Goal: Transaction & Acquisition: Purchase product/service

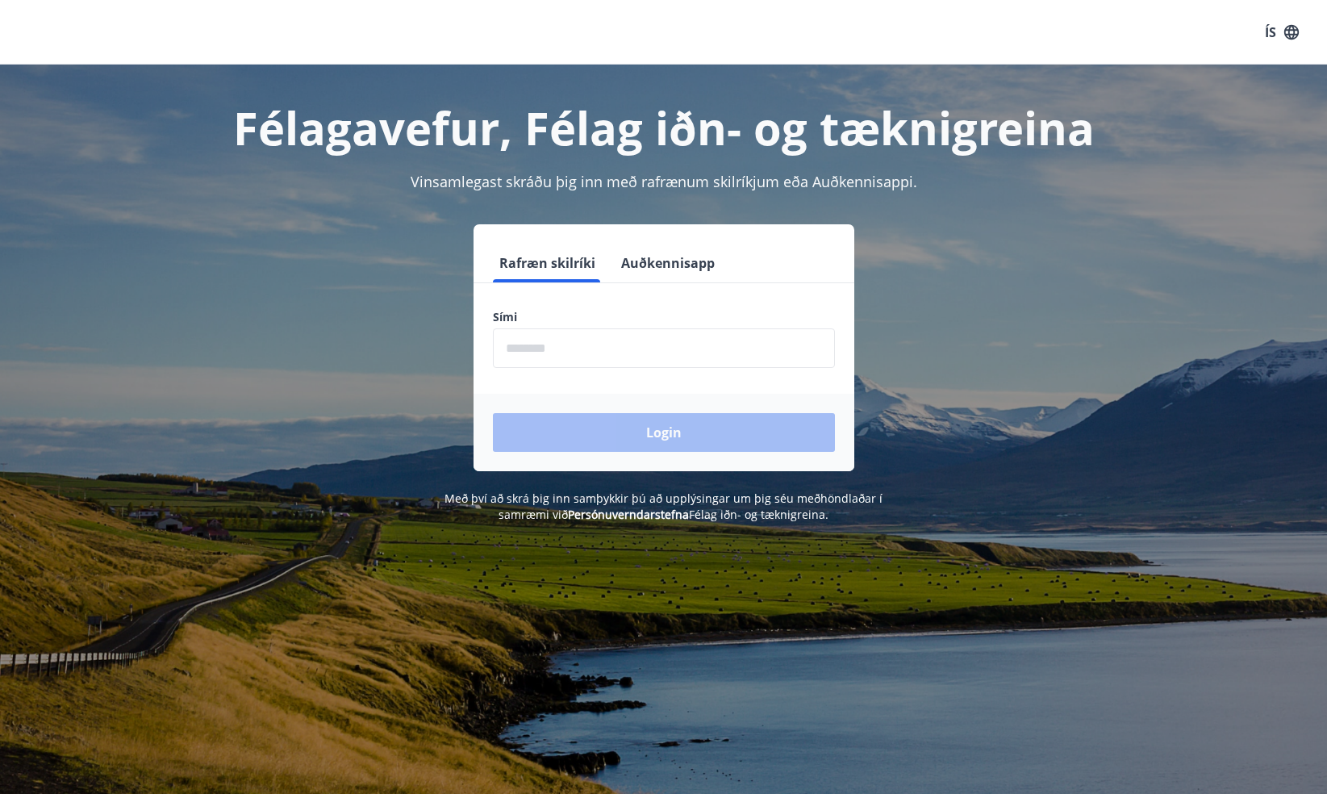
click at [579, 352] on input "phone" at bounding box center [664, 348] width 342 height 40
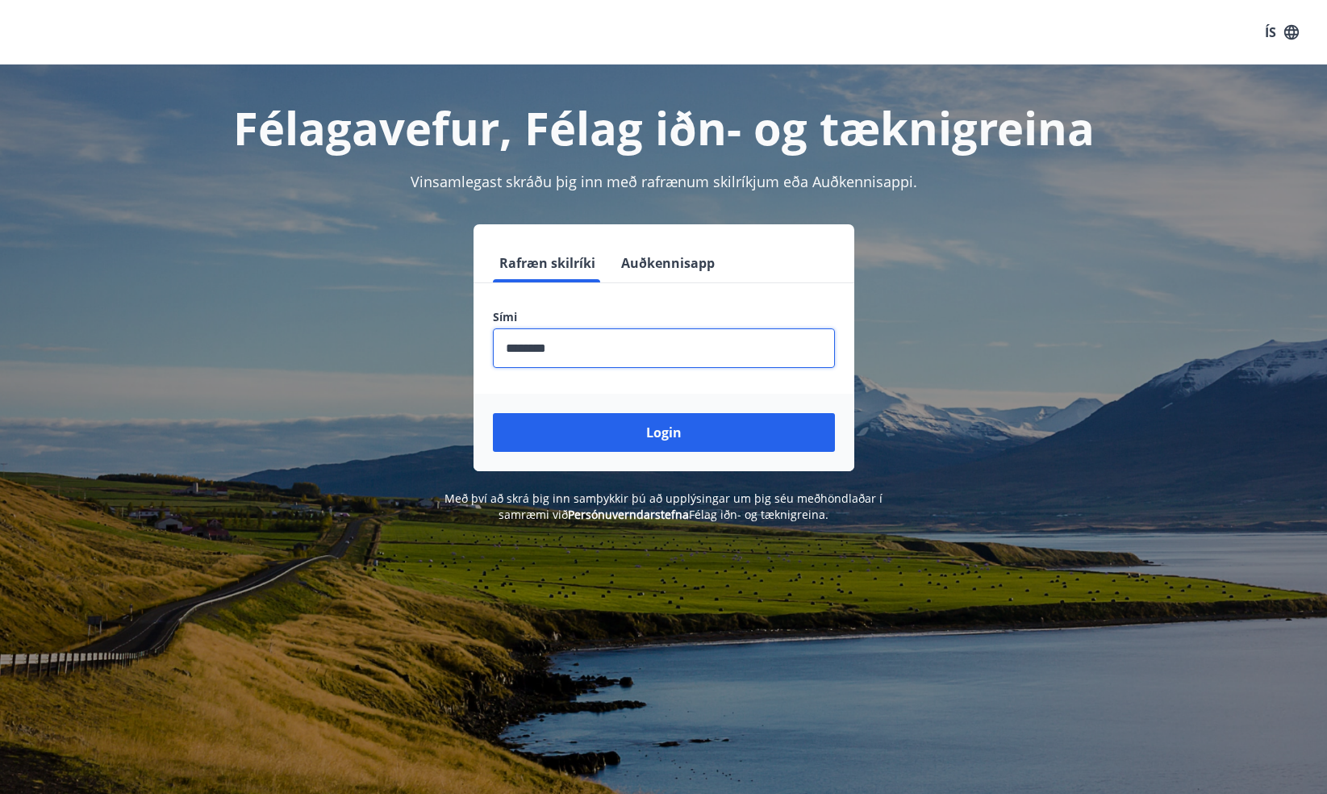
type input "********"
click at [663, 432] on button "Login" at bounding box center [664, 432] width 342 height 39
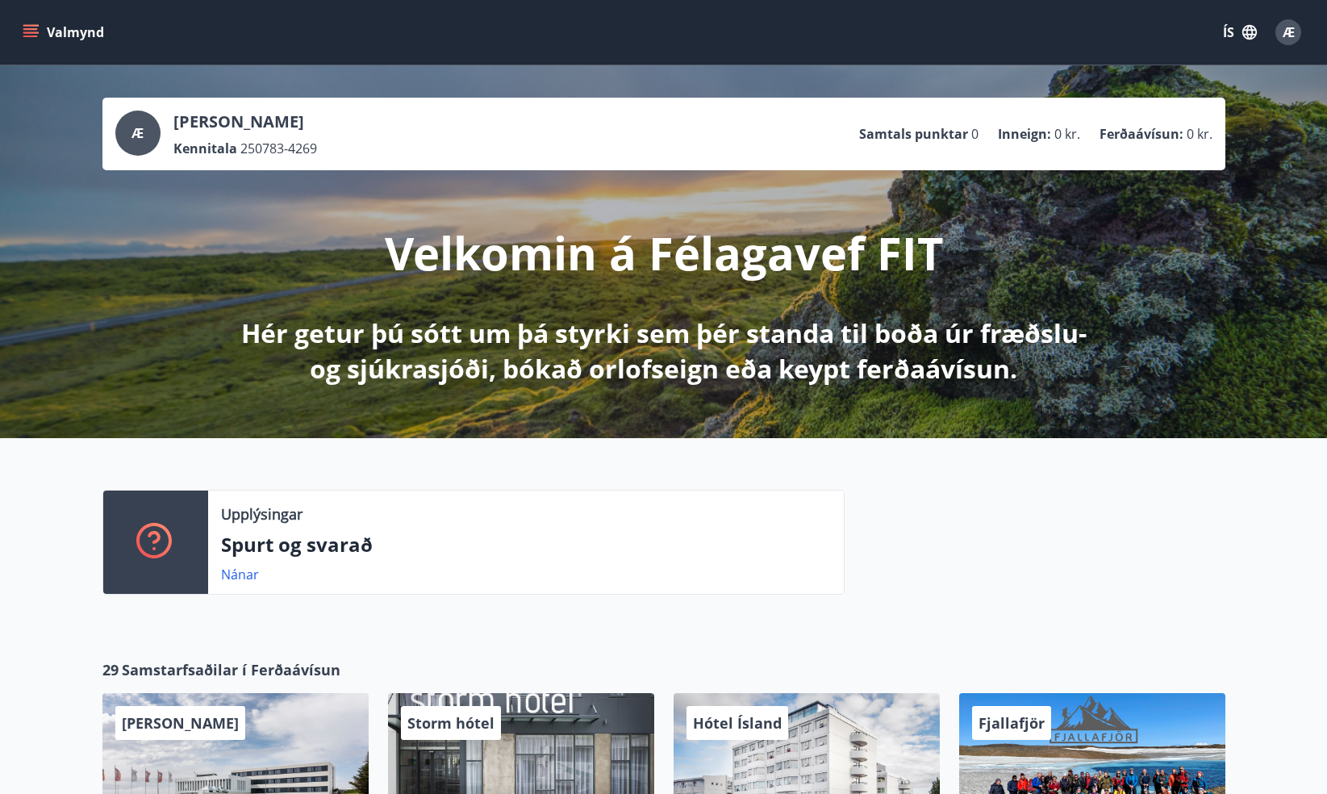
click at [35, 32] on icon "menu" at bounding box center [32, 32] width 18 height 2
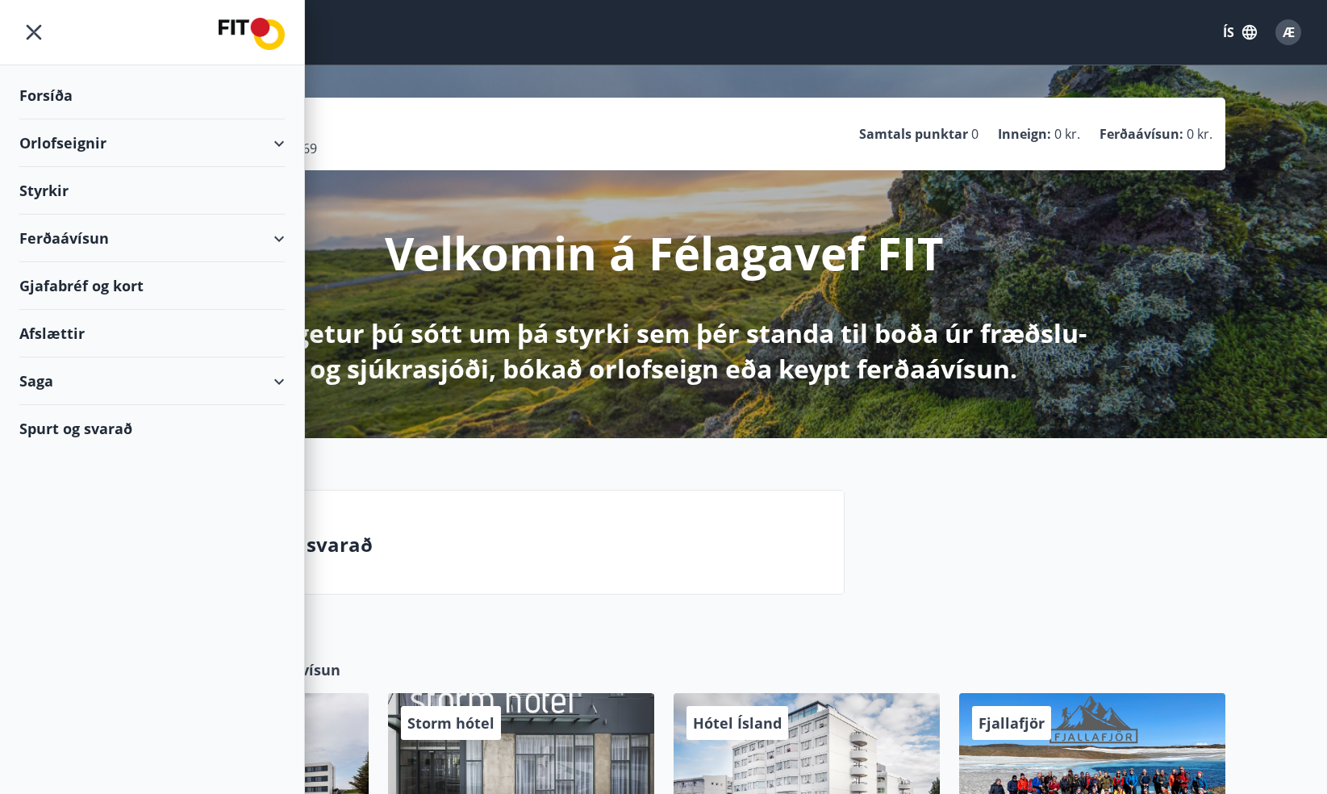
click at [436, 69] on div "Æ [PERSON_NAME] Kennitala 250783-4269 Samtals punktar 0 Inneign : 0 kr. Ferðaáv…" at bounding box center [663, 251] width 1327 height 373
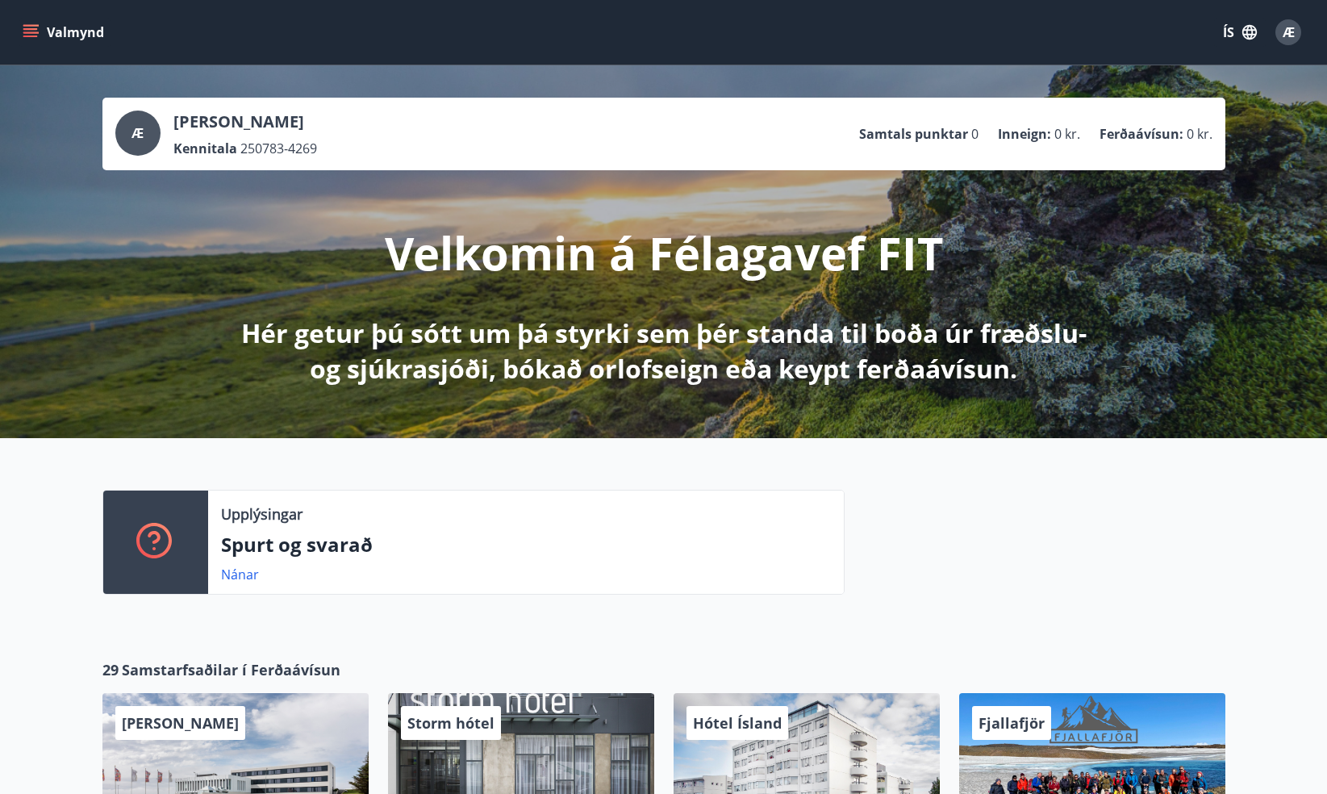
click at [1252, 28] on icon "button" at bounding box center [1249, 32] width 15 height 15
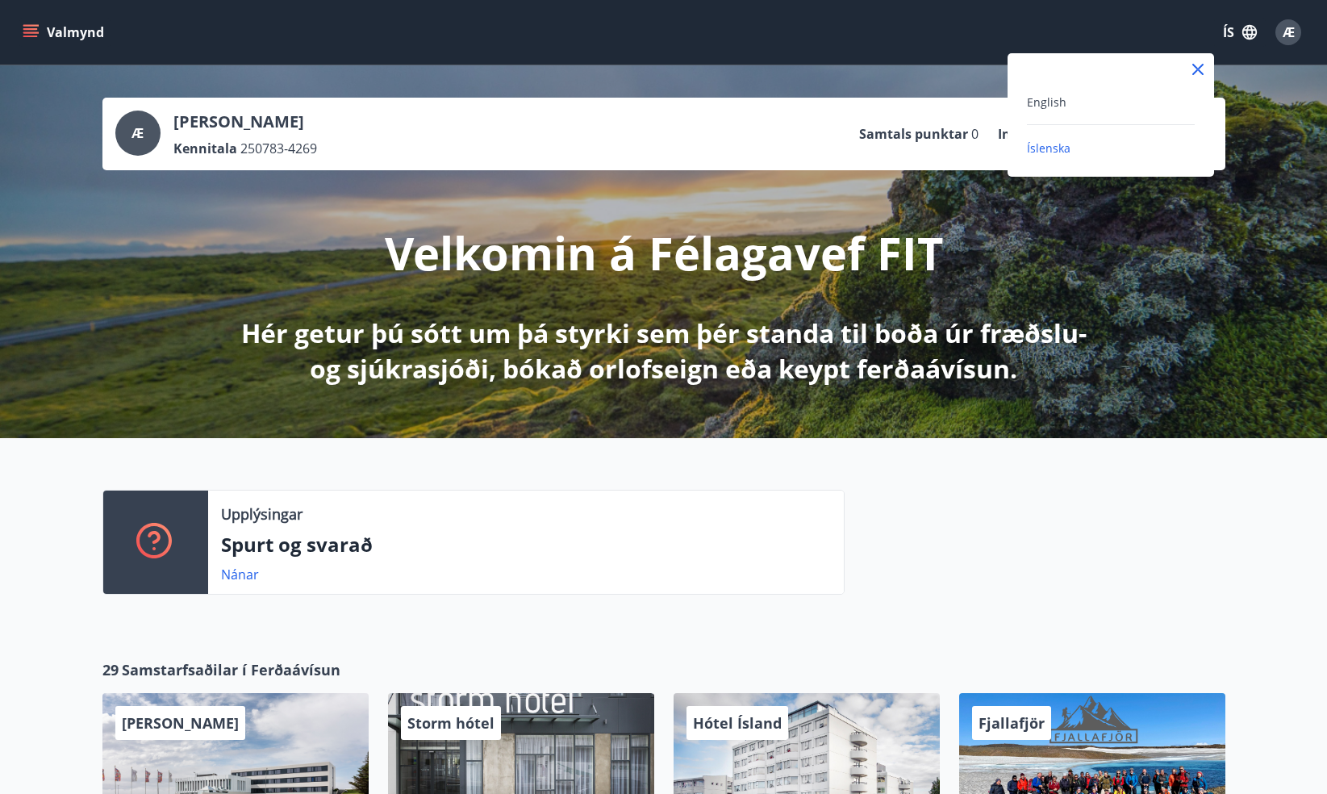
click at [1252, 28] on div at bounding box center [663, 397] width 1327 height 794
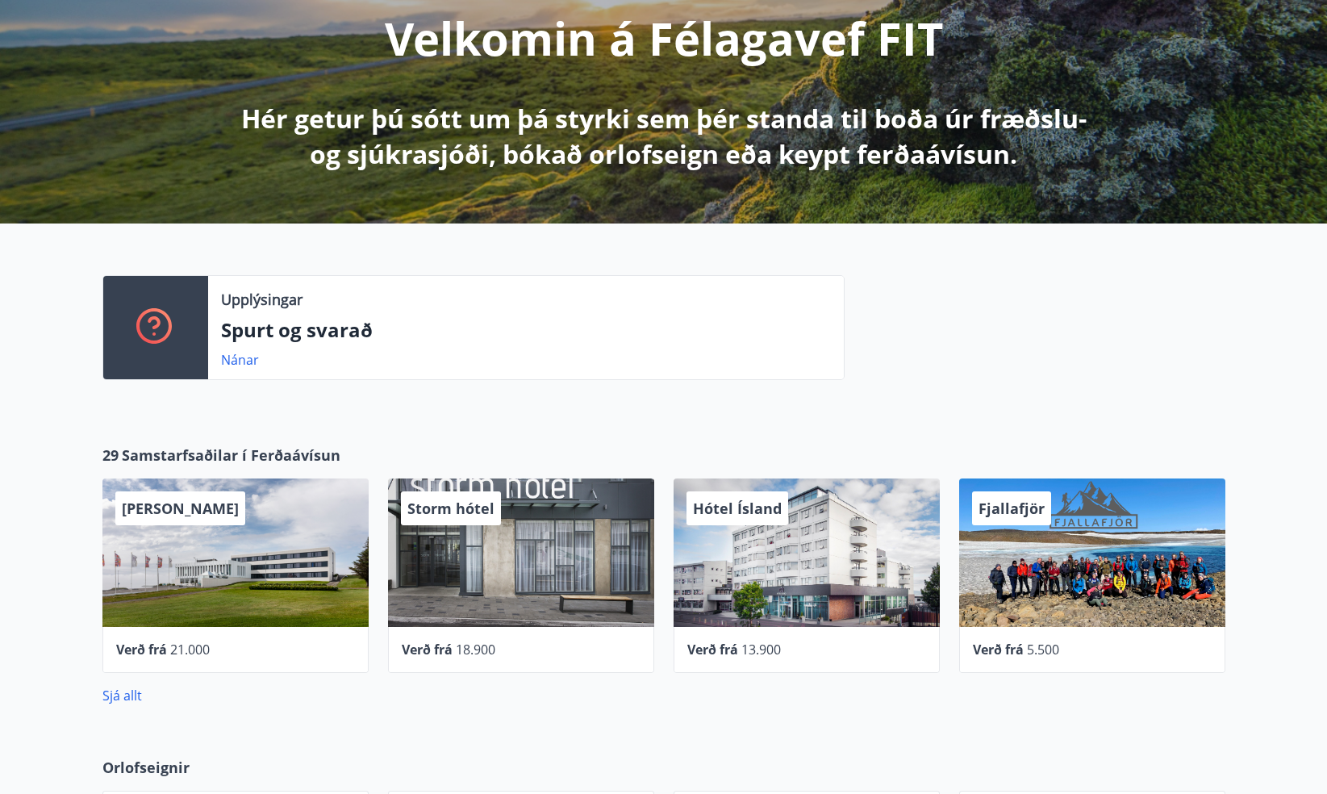
scroll to position [286, 0]
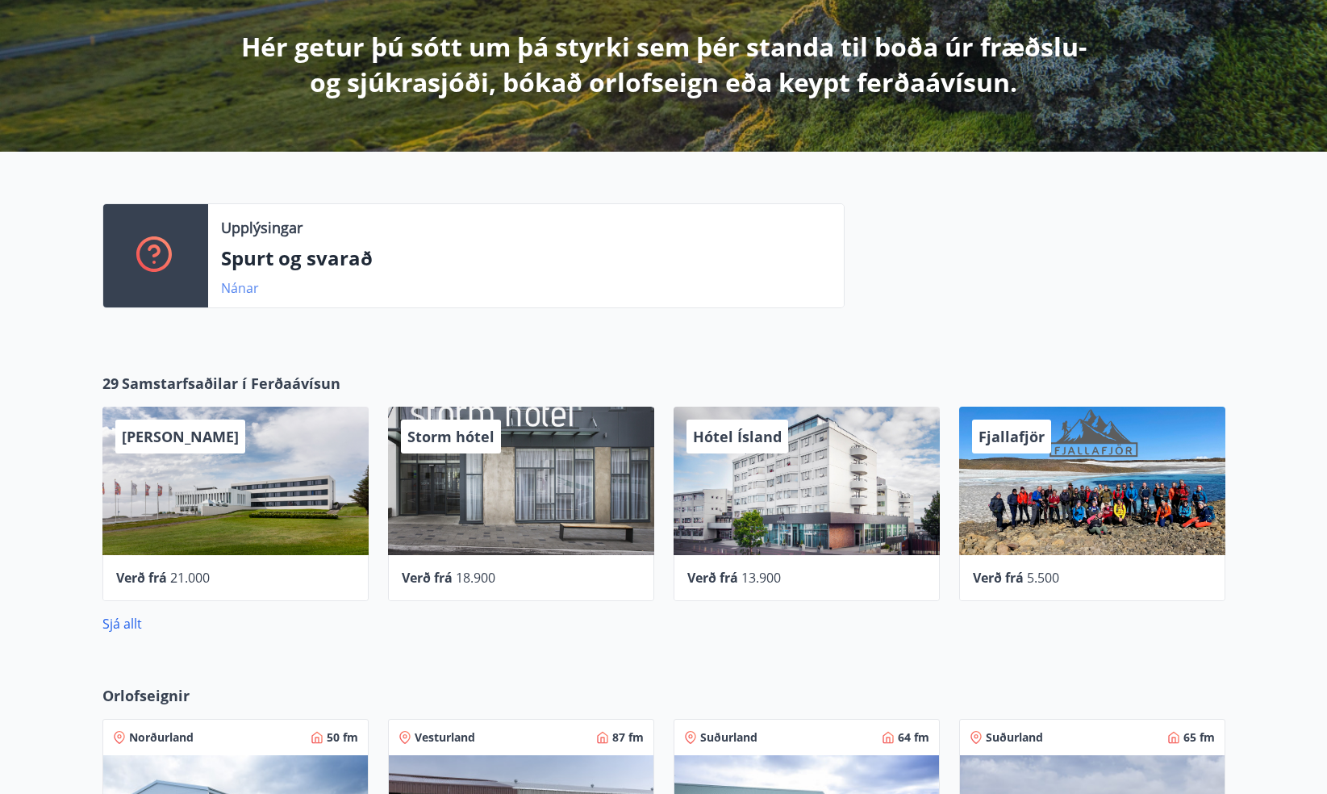
click at [232, 290] on link "Nánar" at bounding box center [240, 288] width 38 height 18
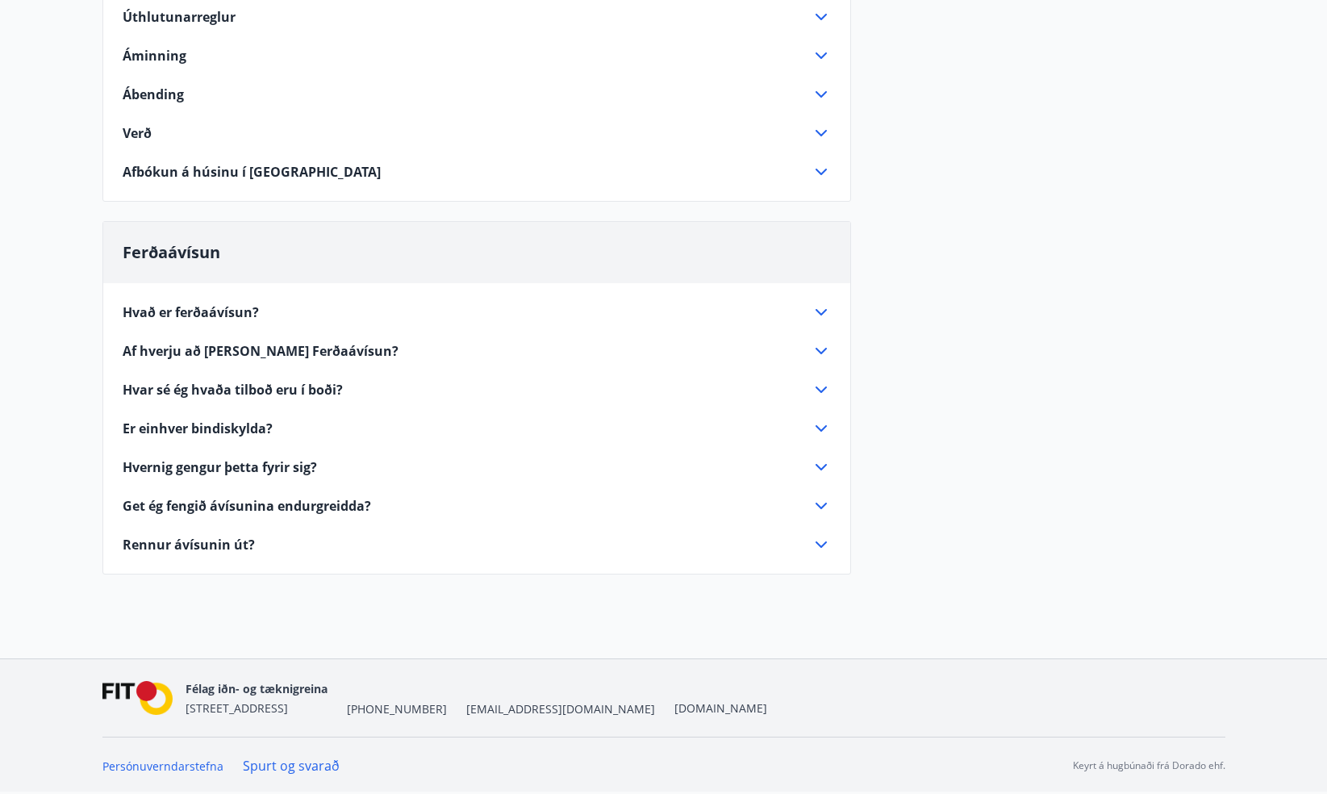
scroll to position [686, 0]
click at [205, 312] on span "Hvað er ferðaávísun?" at bounding box center [191, 312] width 136 height 18
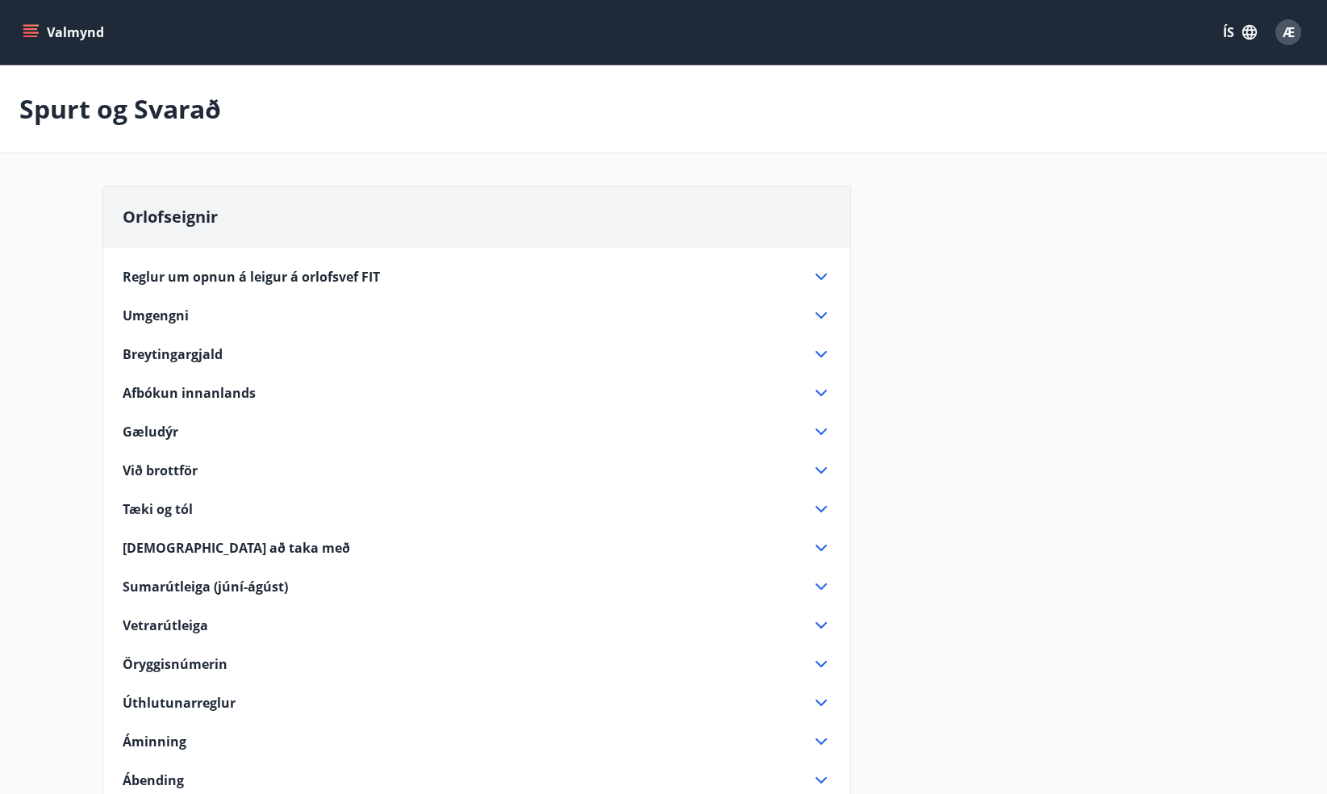
scroll to position [0, 0]
click at [32, 29] on icon "menu" at bounding box center [30, 29] width 15 height 2
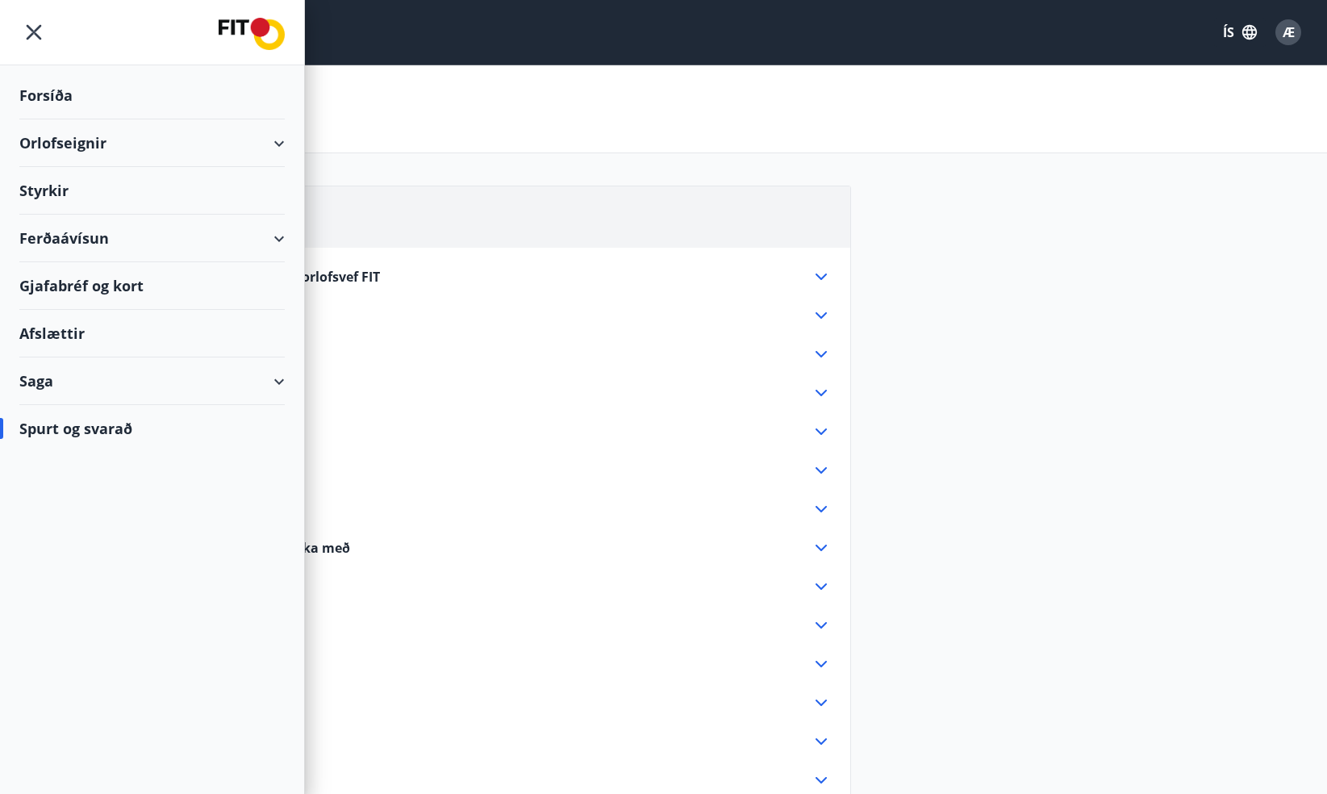
click at [56, 119] on div "Styrkir" at bounding box center [151, 96] width 265 height 48
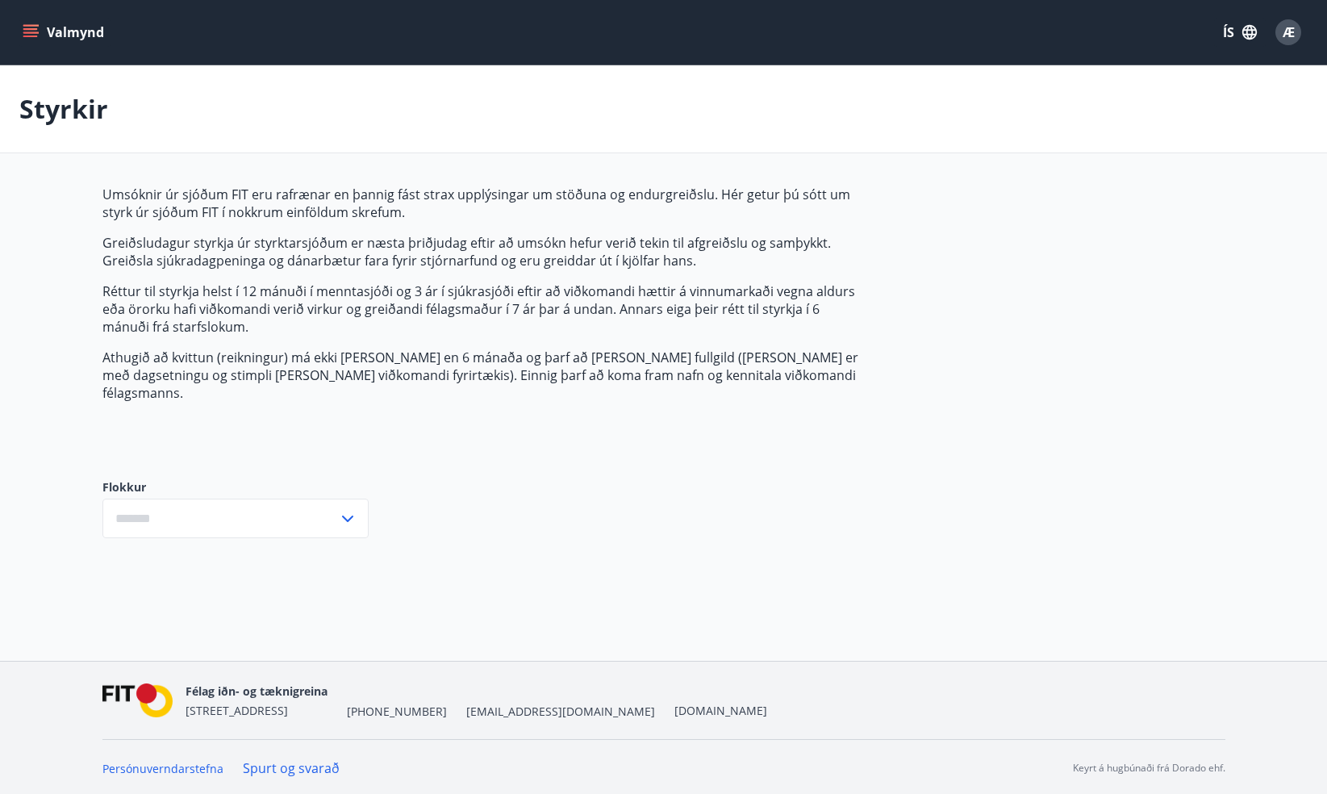
click at [265, 498] on input "text" at bounding box center [220, 518] width 236 height 40
click at [159, 567] on li "Sjúkrasjóður" at bounding box center [235, 581] width 265 height 29
type input "**********"
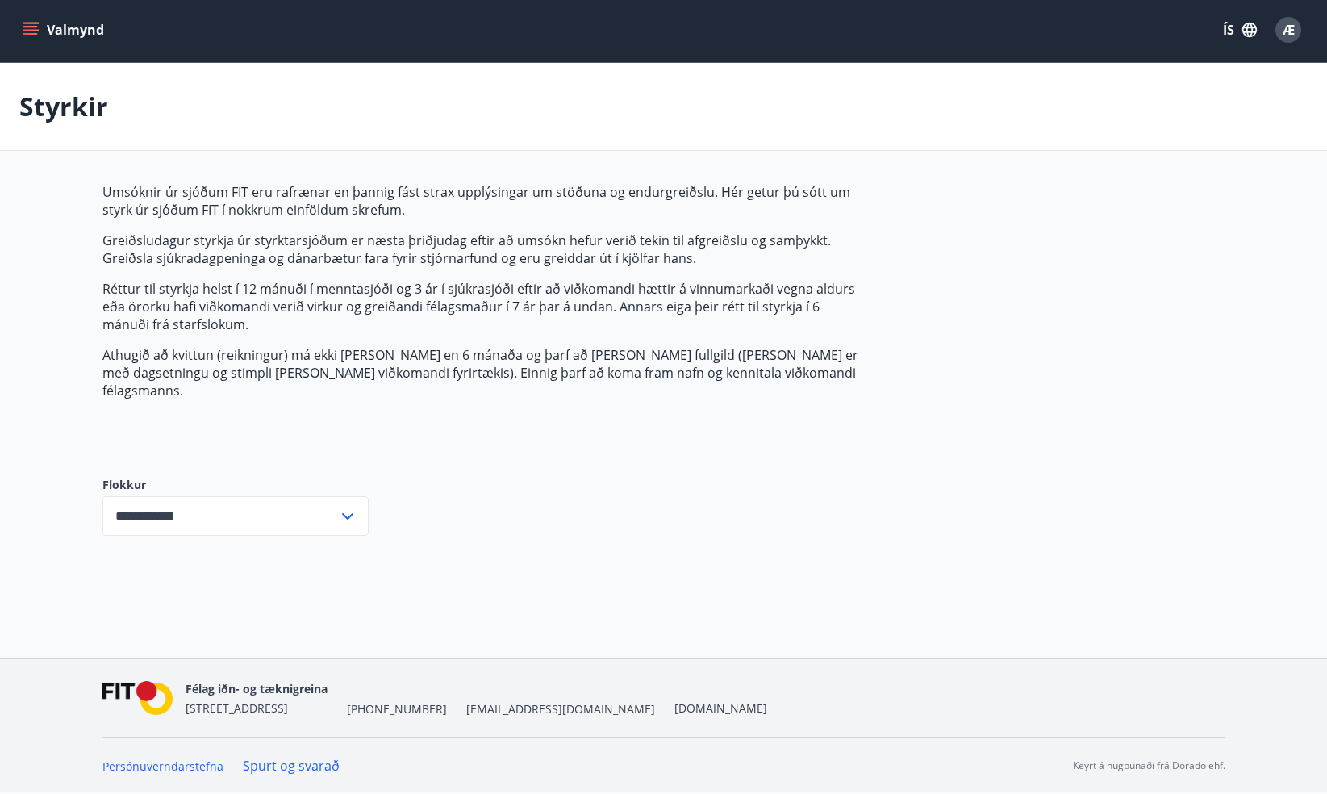
scroll to position [2, 0]
click at [244, 496] on input "**********" at bounding box center [220, 516] width 236 height 40
click at [816, 485] on div "**********" at bounding box center [663, 371] width 1123 height 377
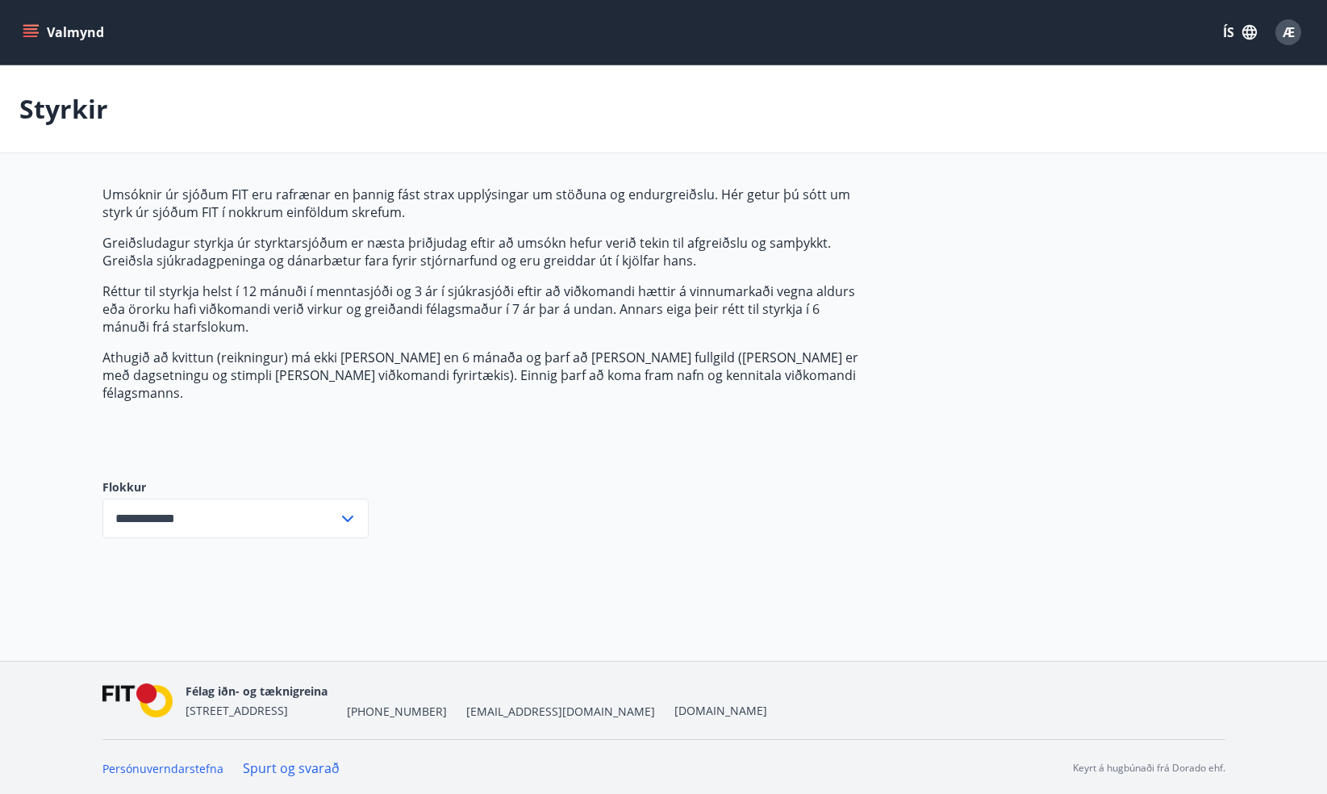
scroll to position [0, 0]
click at [48, 29] on button "Valmynd" at bounding box center [64, 32] width 91 height 29
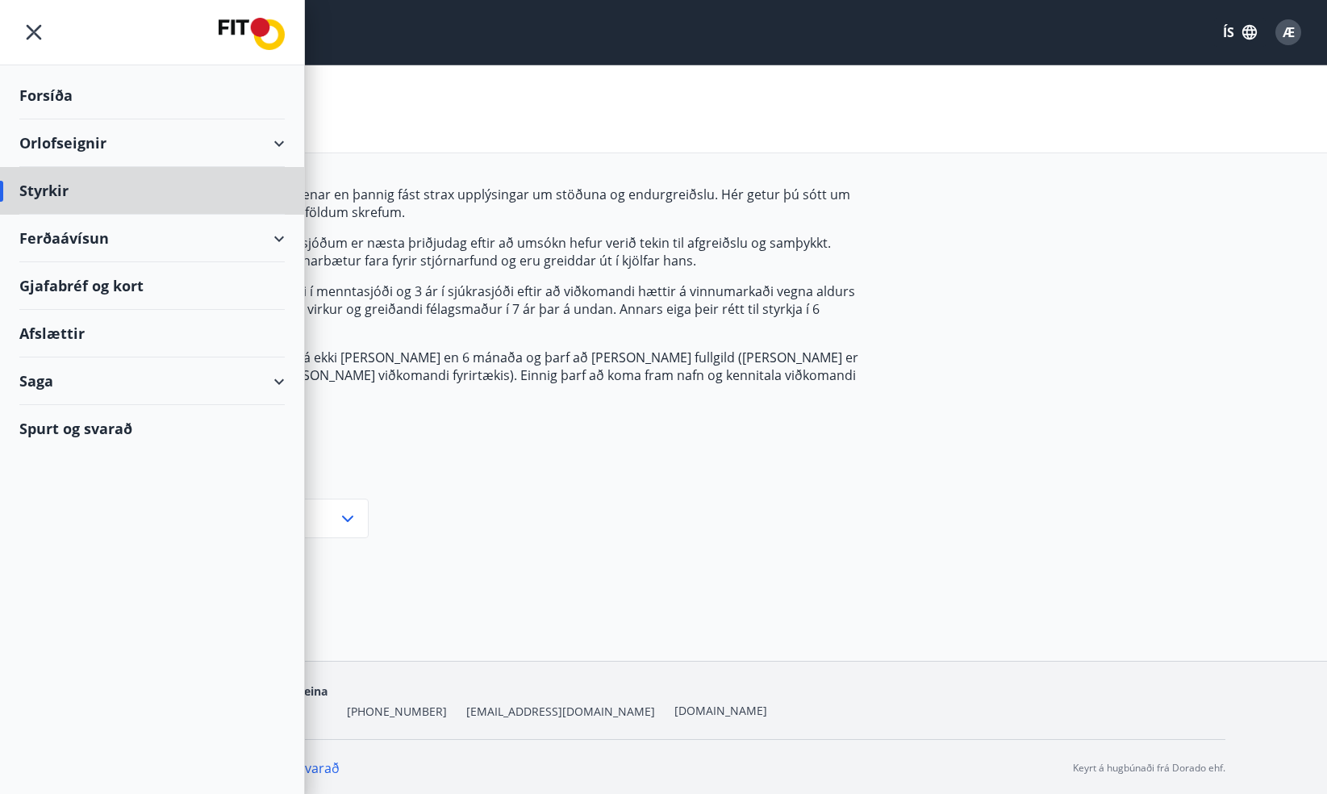
click at [52, 96] on div "Forsíða" at bounding box center [151, 96] width 265 height 48
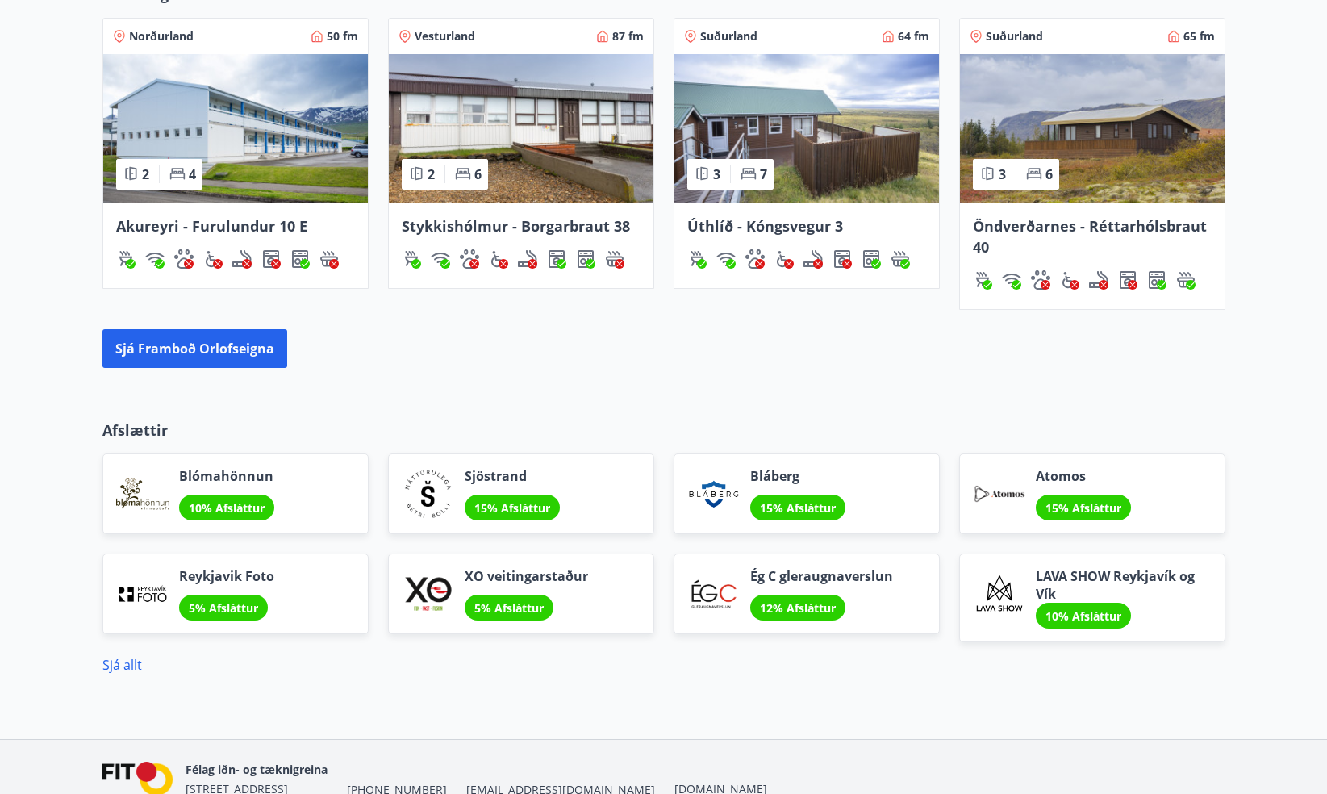
scroll to position [1011, 0]
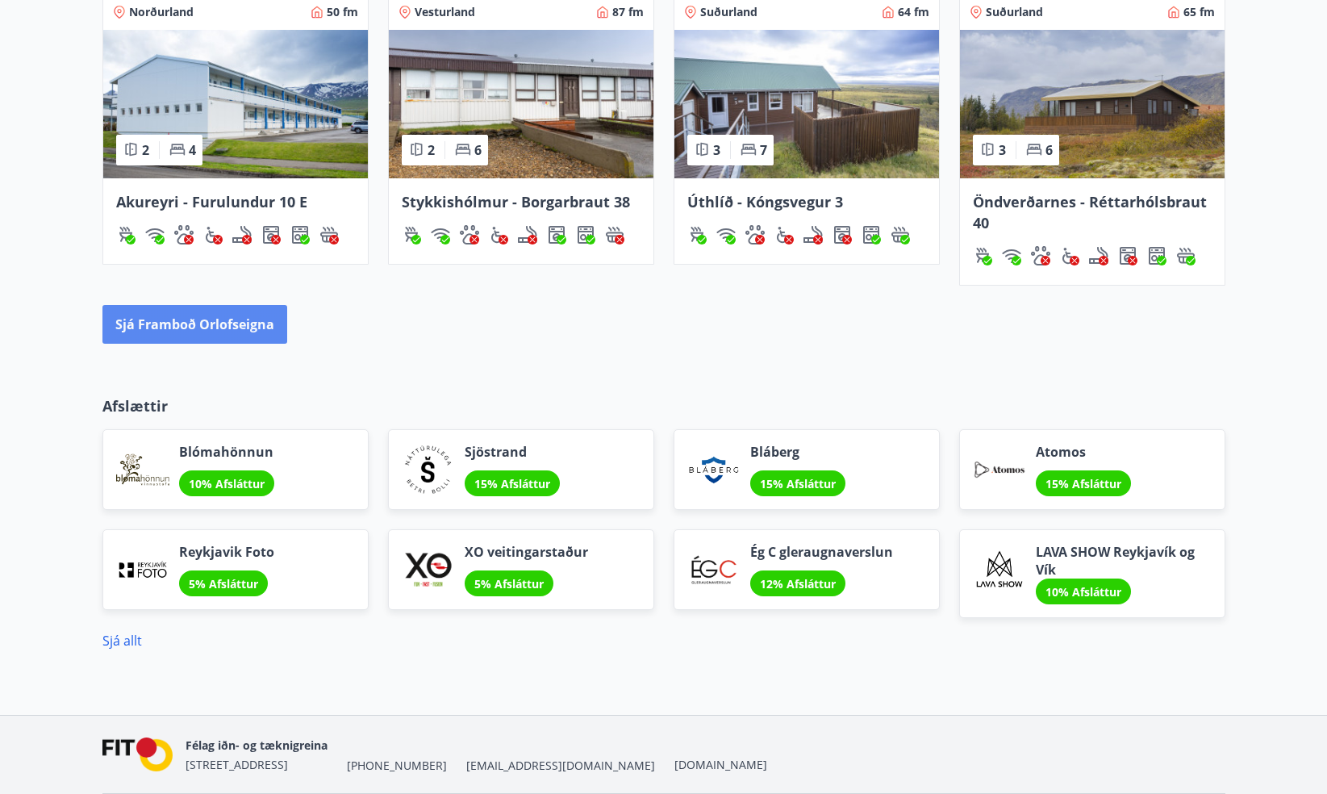
click at [173, 326] on button "Sjá framboð orlofseigna" at bounding box center [194, 324] width 185 height 39
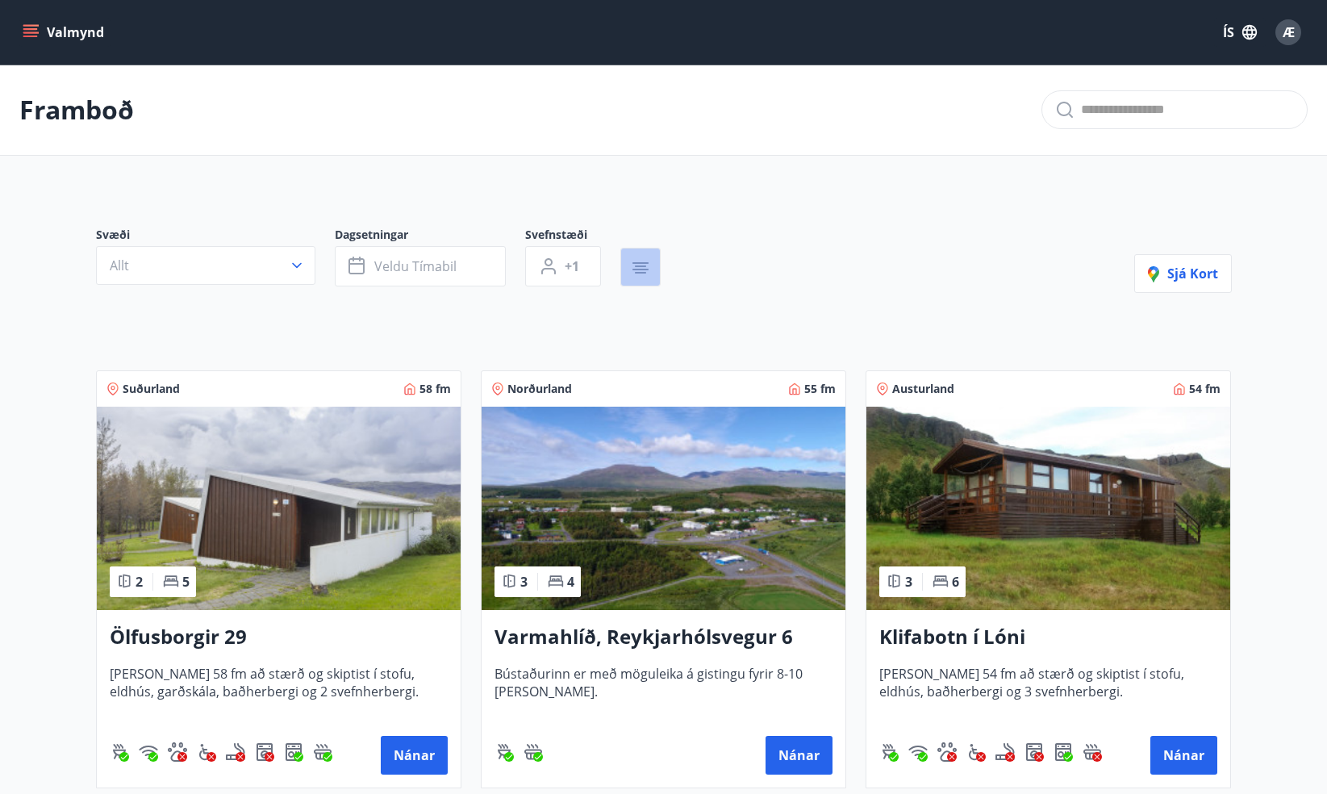
click at [637, 267] on icon "button" at bounding box center [640, 266] width 11 height 2
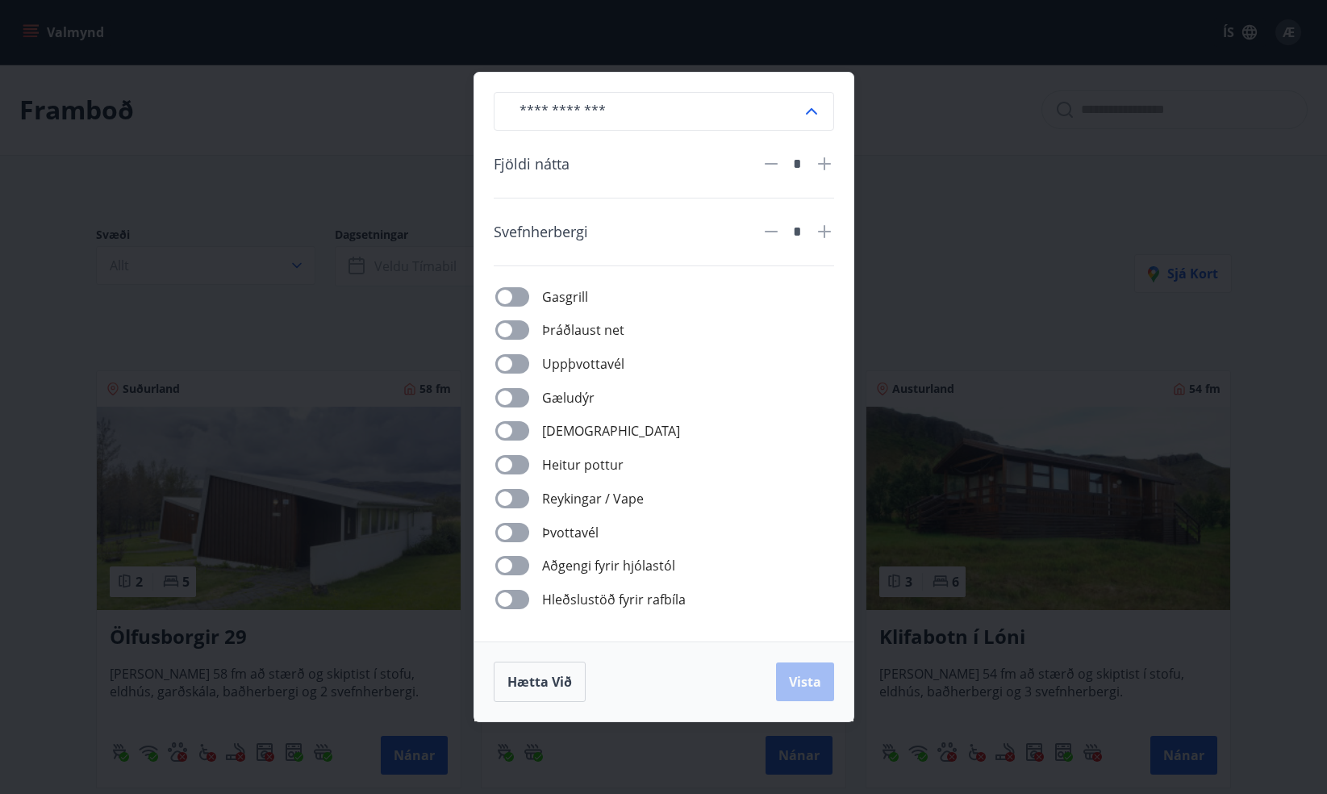
click at [641, 116] on input "text" at bounding box center [654, 112] width 295 height 40
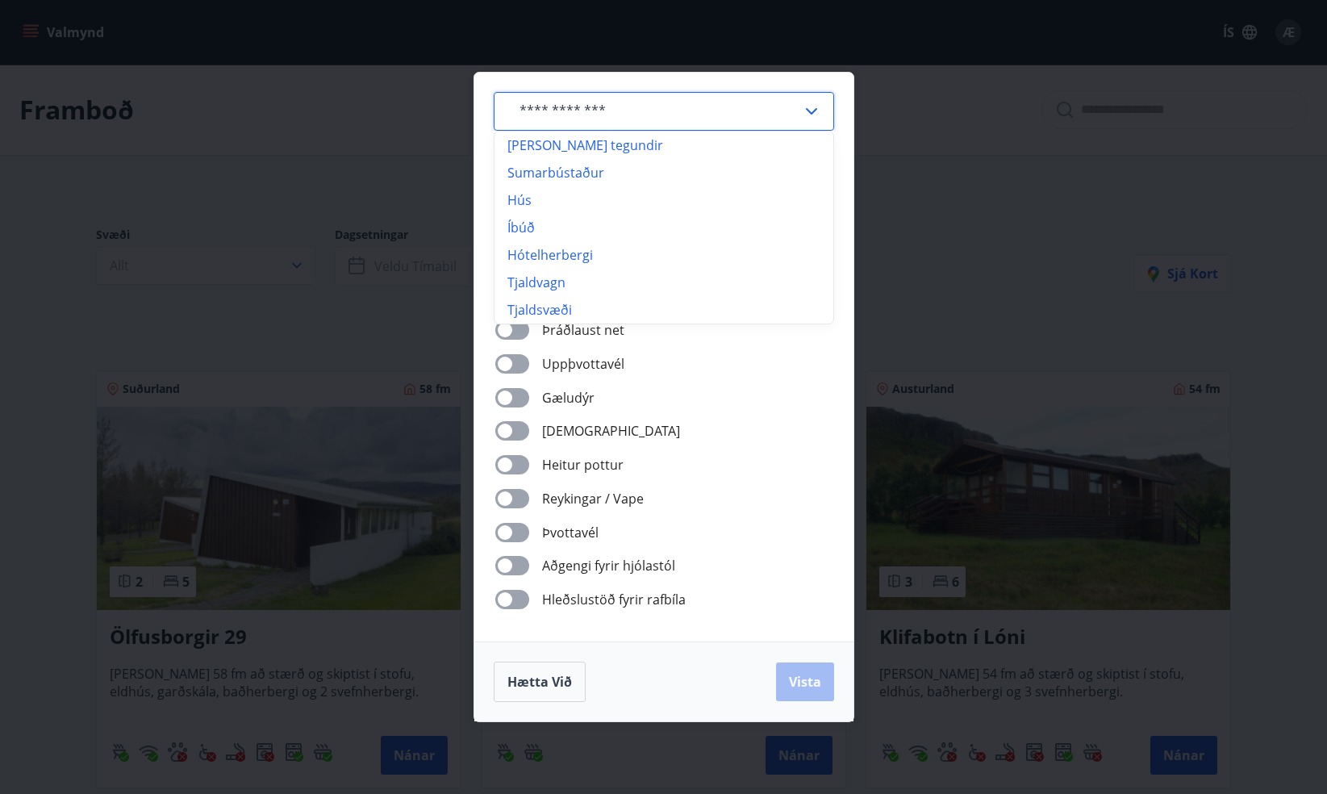
click at [641, 116] on input "text" at bounding box center [654, 112] width 295 height 40
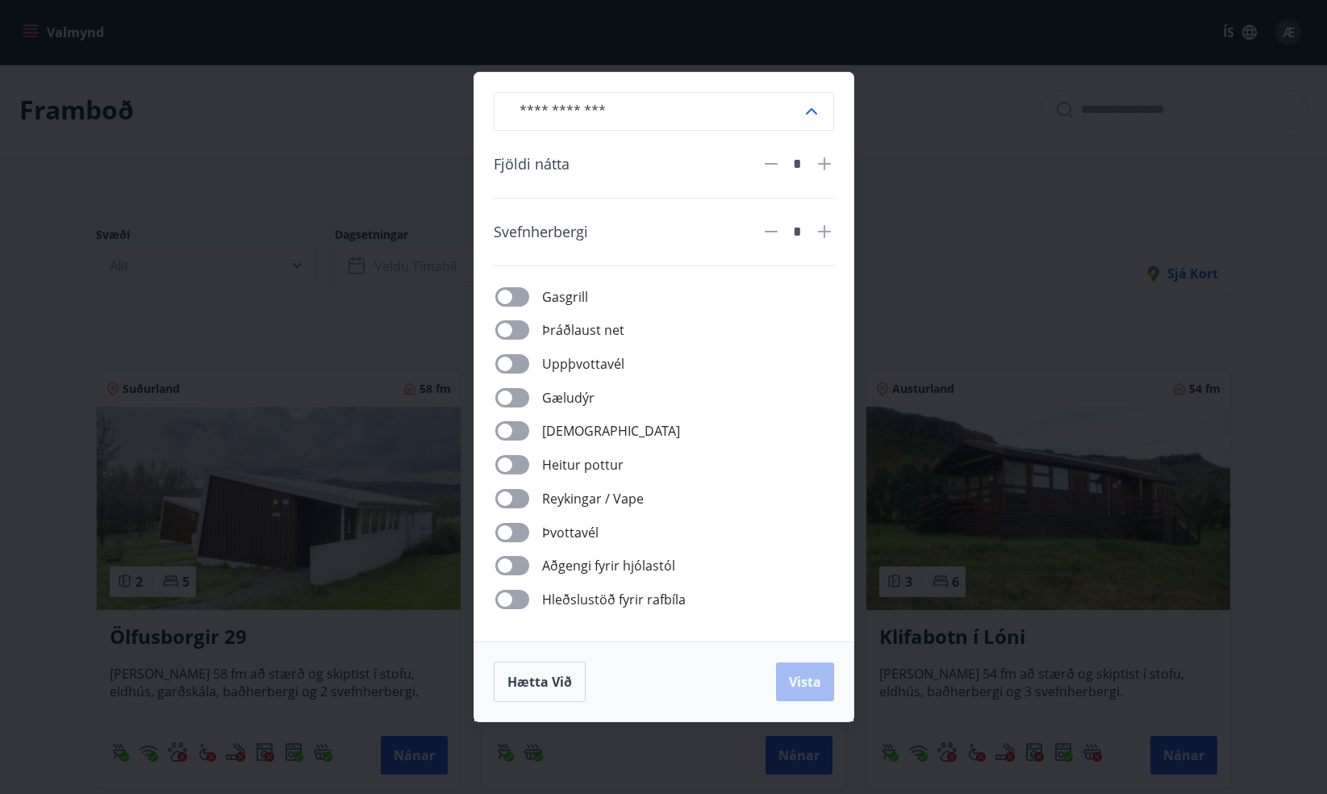
click at [962, 148] on div "​ Fjöldi nátta * Svefnherbergi * Gasgrill Þráðlaust net Uppþvottavél Gæludýr Þu…" at bounding box center [663, 397] width 1327 height 794
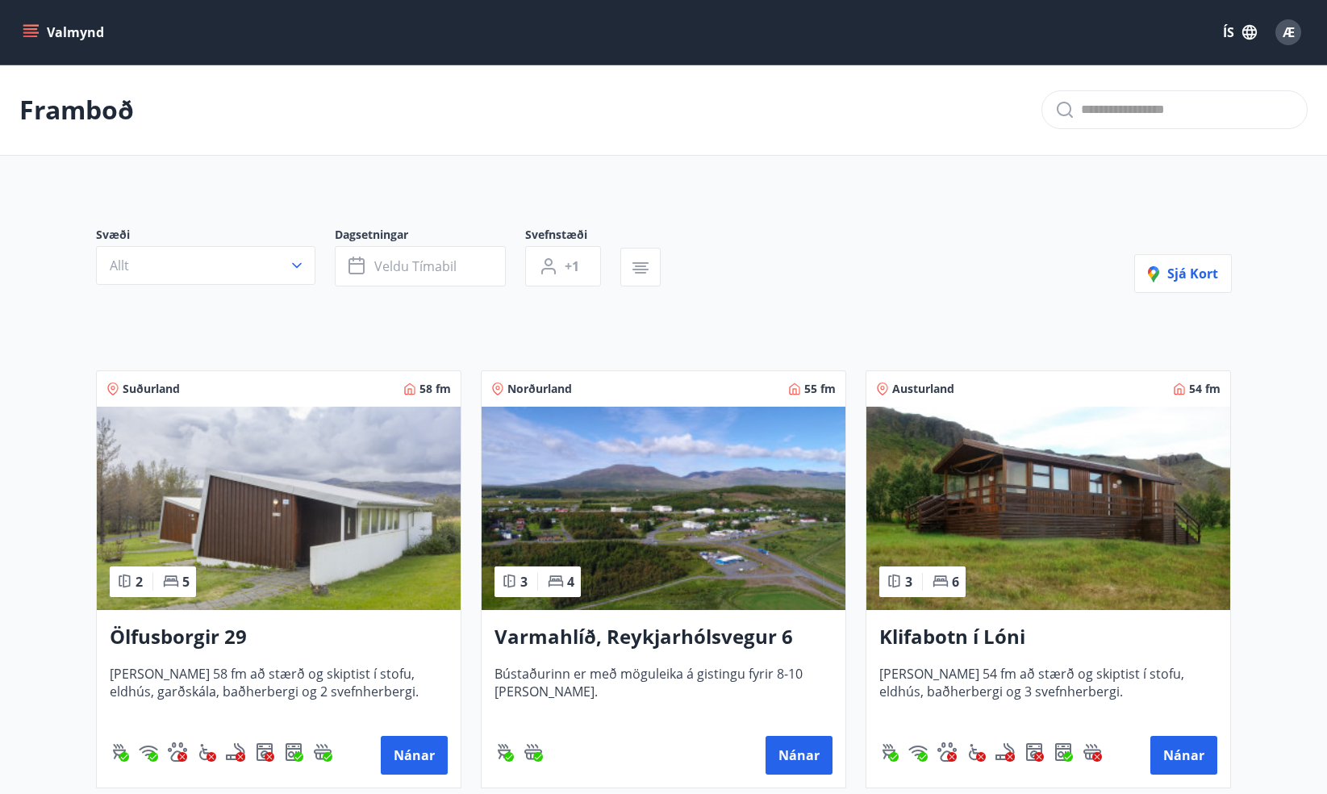
click at [28, 33] on icon "menu" at bounding box center [32, 32] width 18 height 2
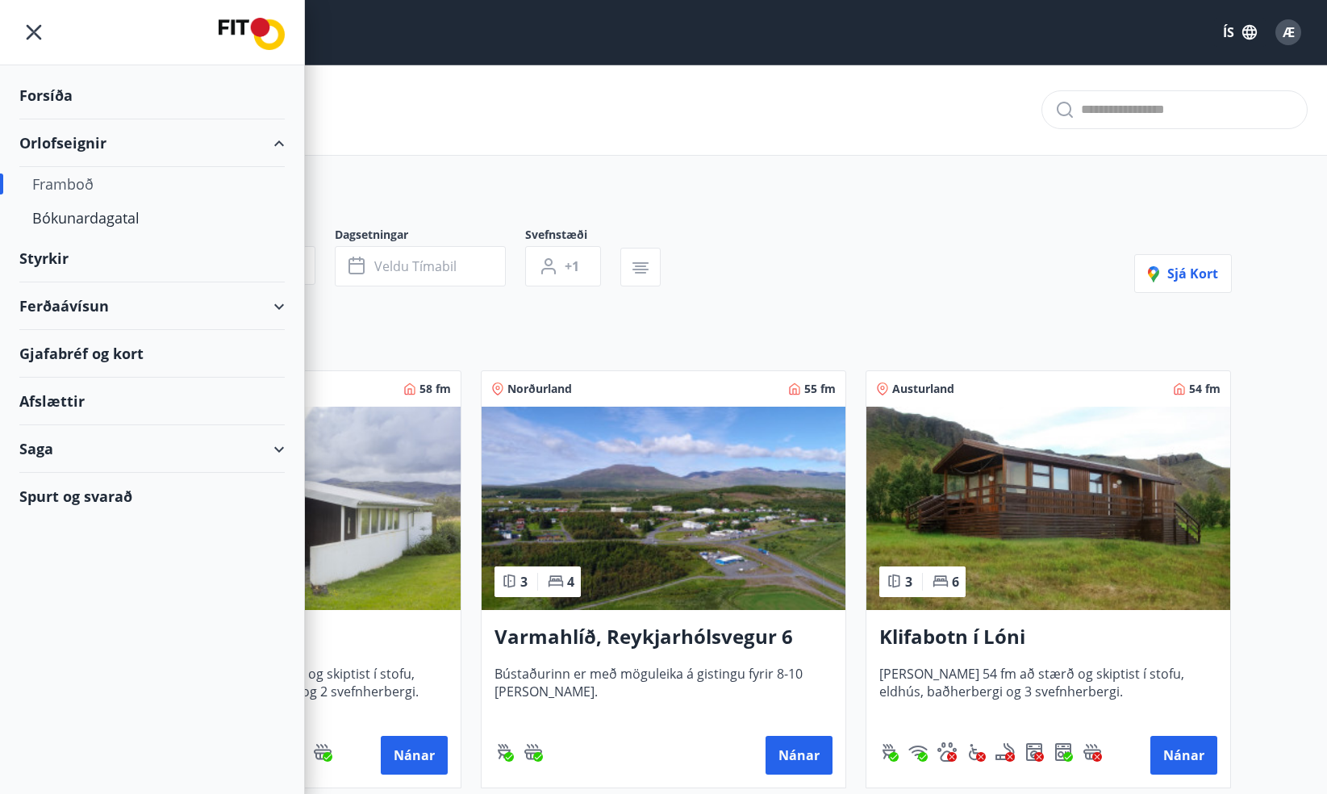
click at [68, 300] on div "Ferðaávísun" at bounding box center [151, 306] width 265 height 48
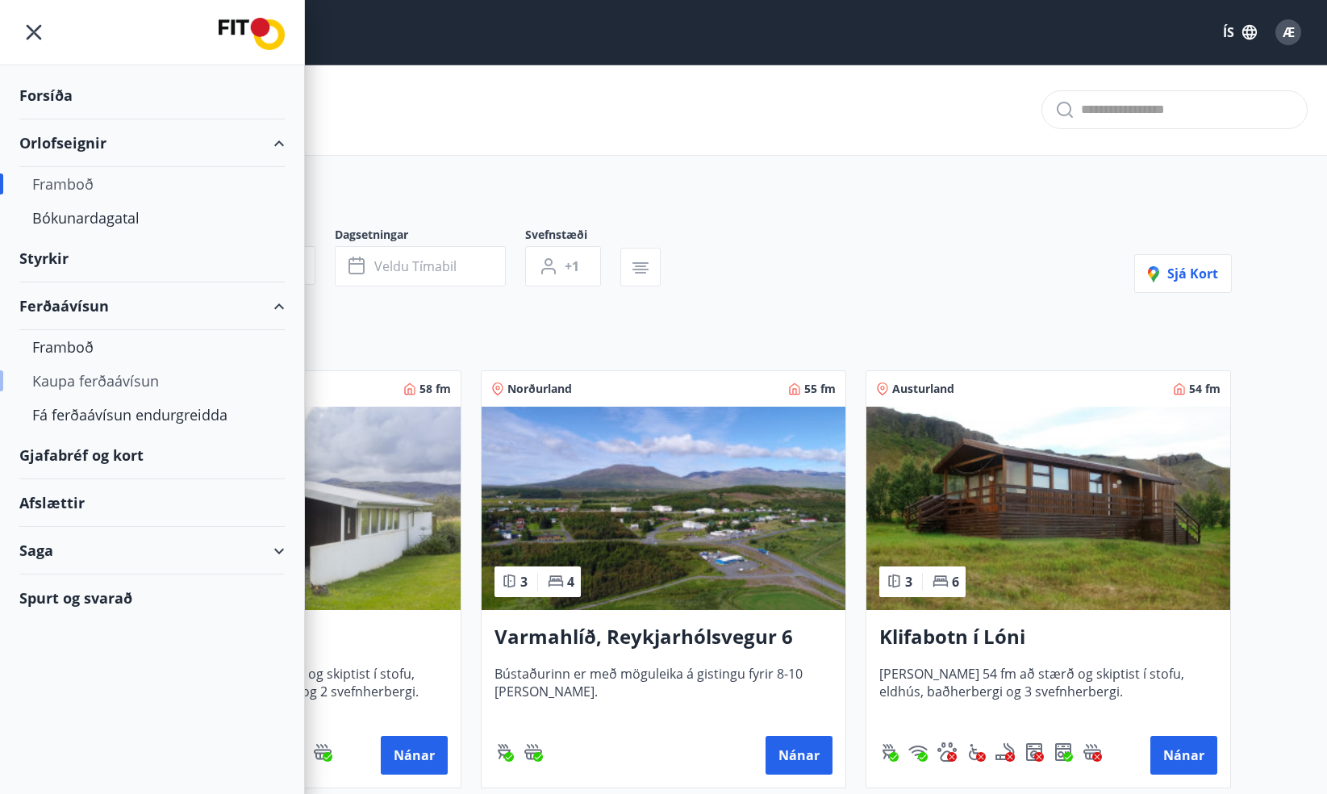
click at [72, 381] on div "Kaupa ferðaávísun" at bounding box center [152, 381] width 240 height 34
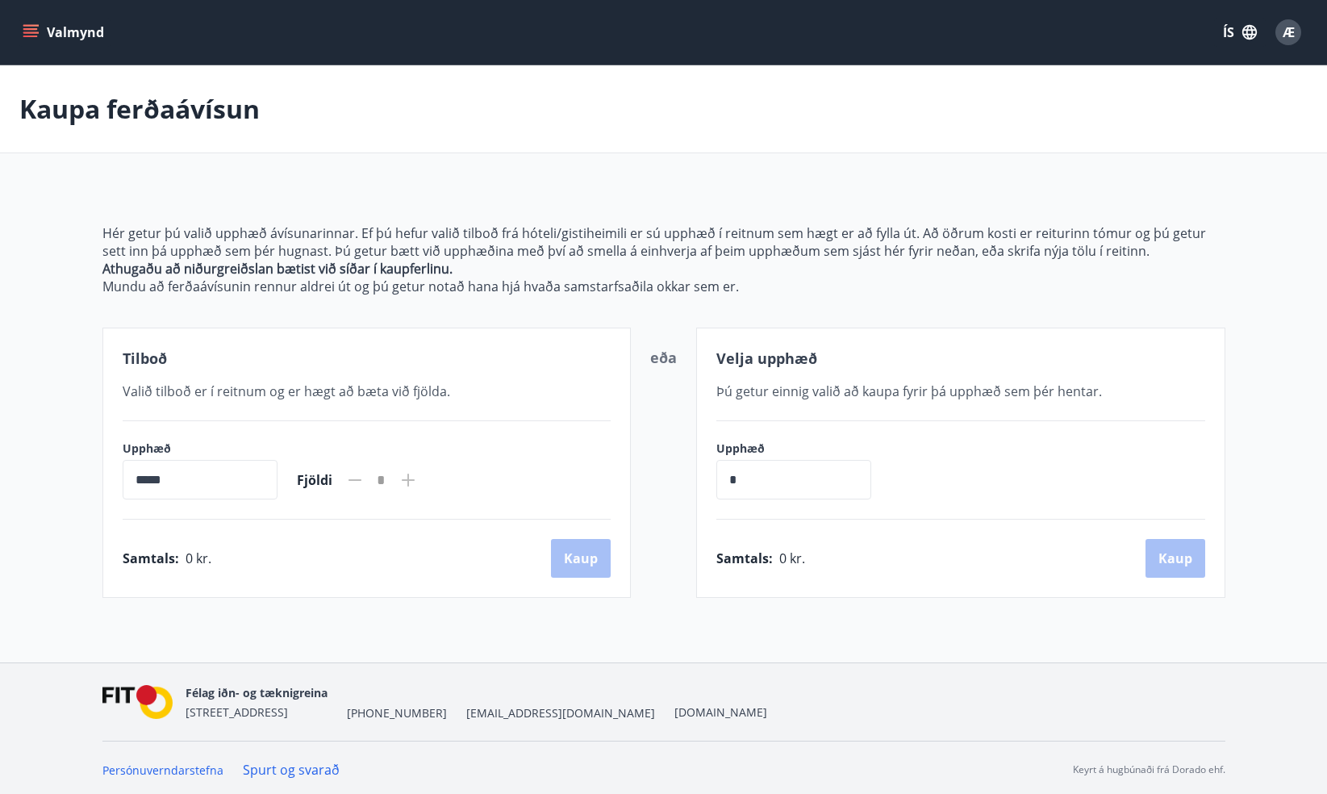
click at [194, 481] on input "*****" at bounding box center [200, 480] width 155 height 40
click at [139, 474] on input "*****" at bounding box center [200, 480] width 155 height 40
click at [761, 473] on input "*" at bounding box center [793, 480] width 155 height 40
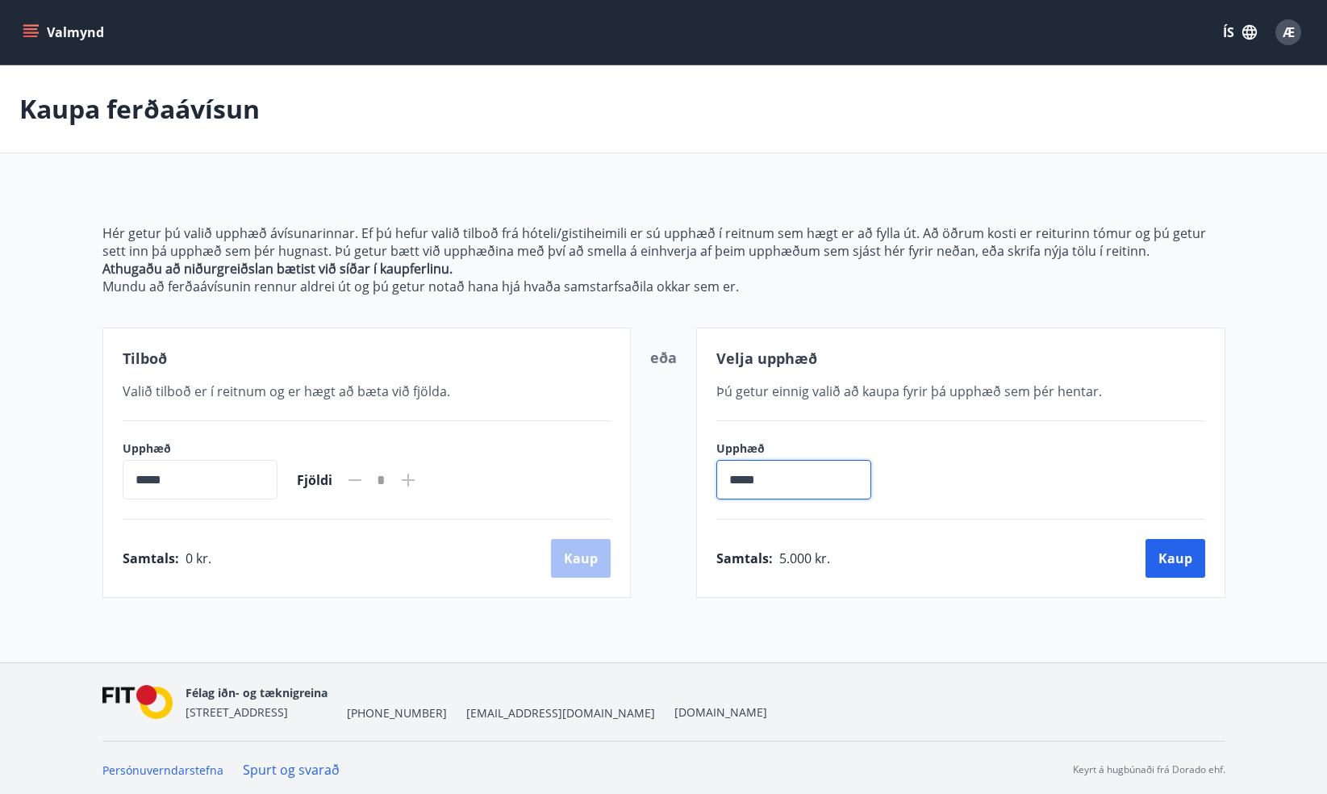
type input "******"
click at [38, 327] on main "[PERSON_NAME] ferðaávísun Hér getur þú valið upphæð ávísunarinnar. Ef þú hefur …" at bounding box center [663, 331] width 1327 height 532
click at [31, 37] on icon "menu" at bounding box center [30, 36] width 15 height 2
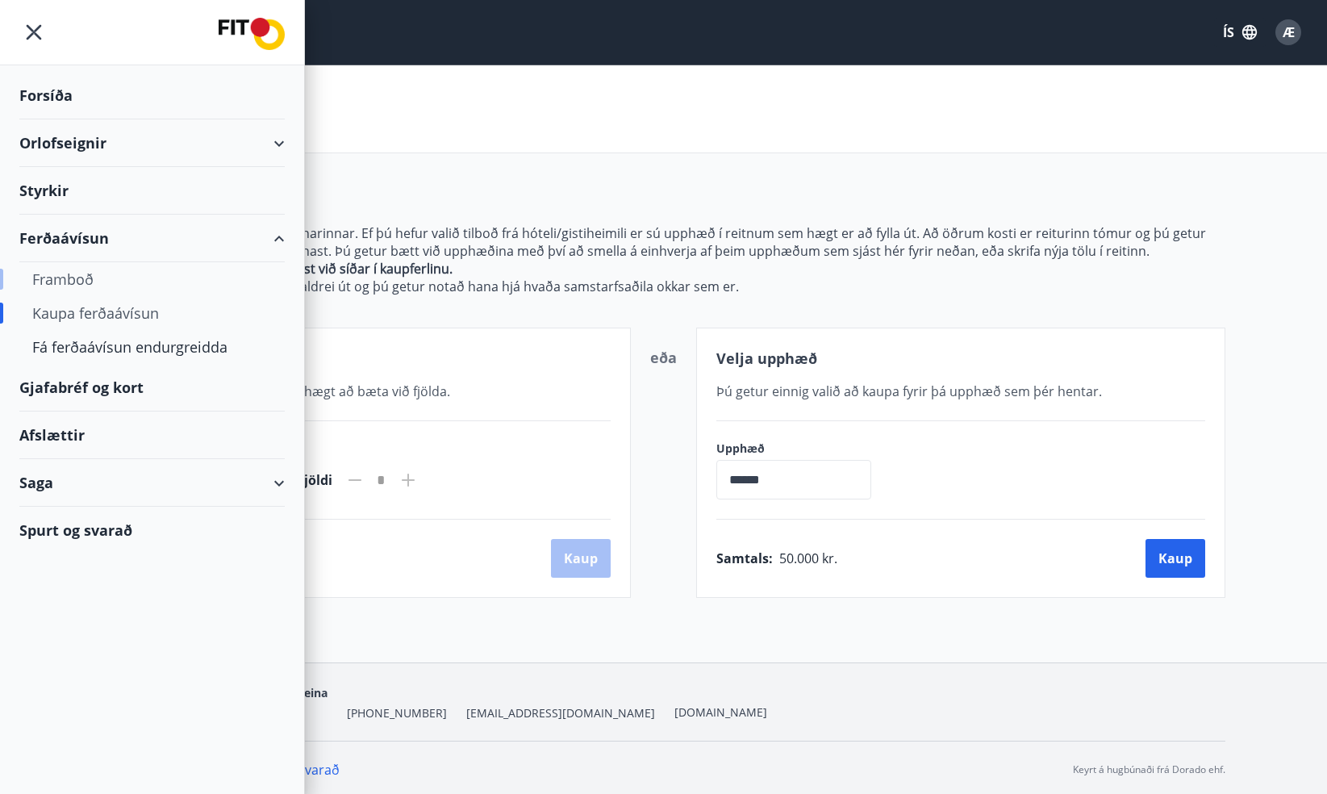
click at [64, 276] on div "Framboð" at bounding box center [152, 279] width 240 height 34
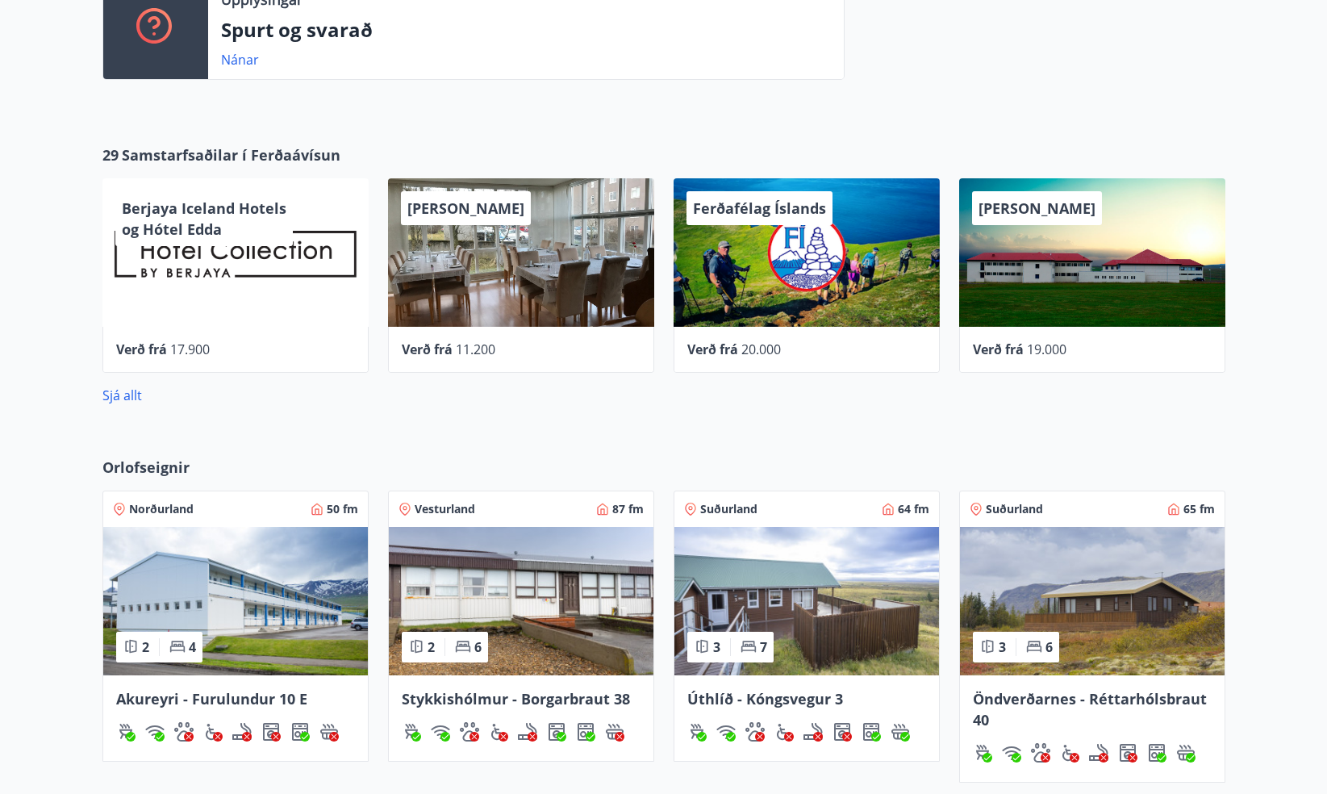
scroll to position [515, 0]
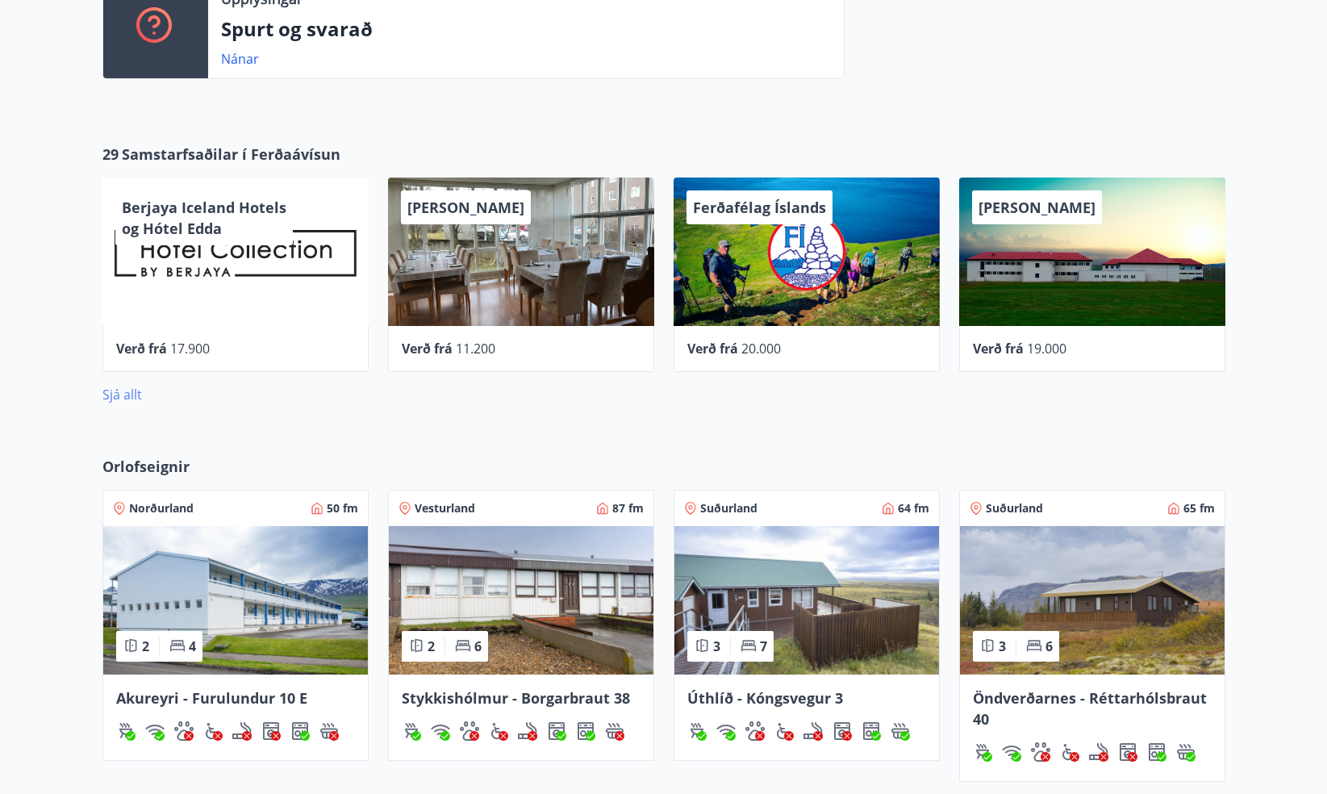
click at [115, 394] on link "Sjá allt" at bounding box center [122, 395] width 40 height 18
